Goal: Communication & Community: Answer question/provide support

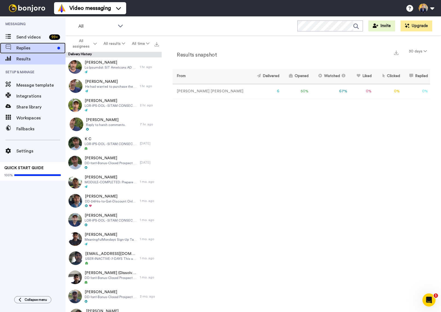
click at [23, 49] on span "Replies" at bounding box center [35, 48] width 39 height 7
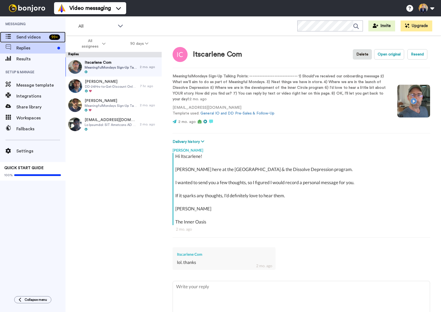
click at [21, 37] on span "Send videos" at bounding box center [31, 37] width 31 height 7
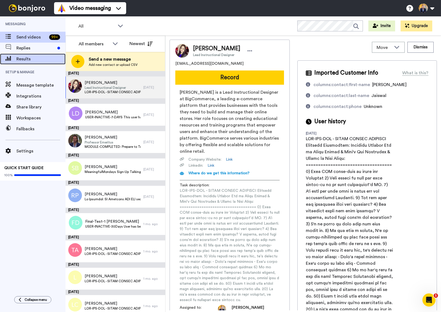
click at [21, 58] on span "Results" at bounding box center [40, 59] width 49 height 7
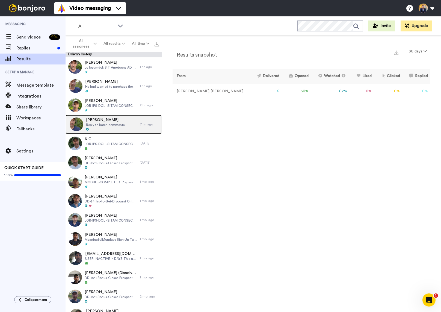
click at [97, 125] on span "Reply to harsh comments." at bounding box center [106, 124] width 40 height 4
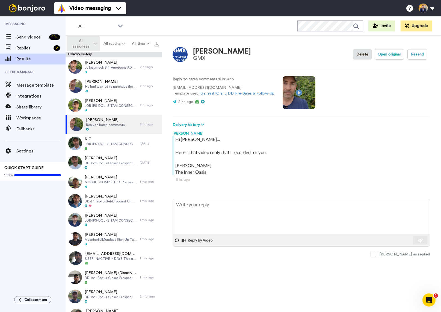
type textarea "x"
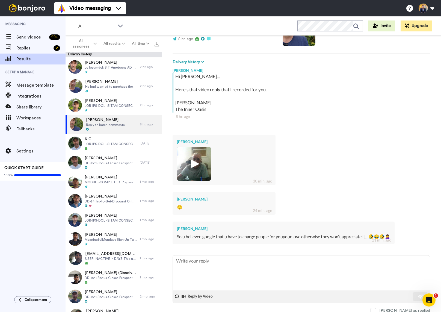
scroll to position [80, 0]
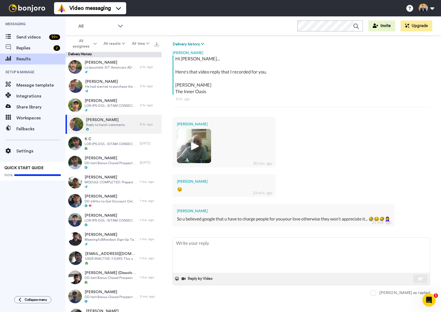
click at [193, 144] on img at bounding box center [193, 145] width 15 height 15
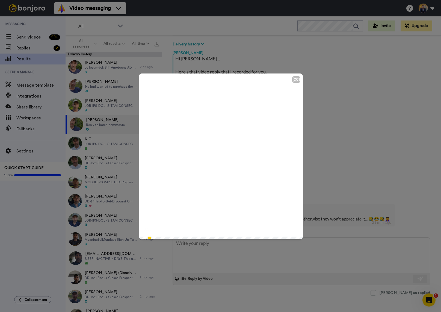
click at [219, 159] on icon at bounding box center [220, 156] width 14 height 14
click at [204, 123] on video at bounding box center [221, 155] width 164 height 164
click at [339, 120] on div "CC Play/Pause So yeah, I'asked you not to respond to my silly message but you d…" at bounding box center [220, 156] width 441 height 312
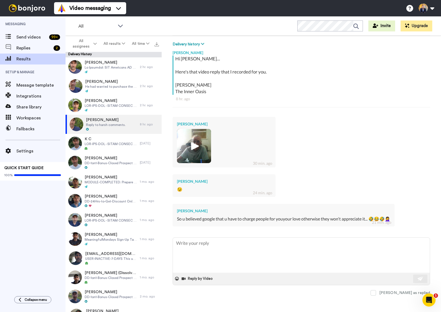
click at [195, 142] on img at bounding box center [193, 145] width 15 height 15
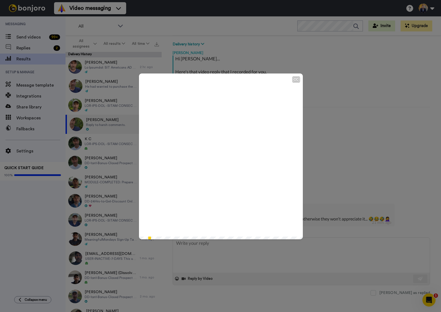
click at [221, 157] on icon at bounding box center [220, 156] width 14 height 14
click at [243, 164] on video at bounding box center [221, 155] width 164 height 164
click at [217, 154] on icon "Play/Pause" at bounding box center [220, 156] width 14 height 26
